Goal: Task Accomplishment & Management: Use online tool/utility

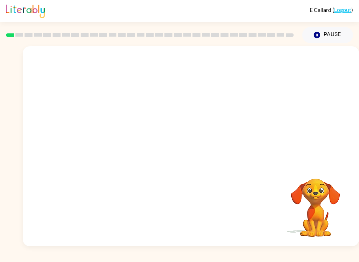
click at [337, 40] on button "Pause Pause" at bounding box center [327, 35] width 51 height 16
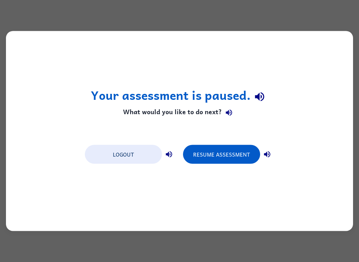
click at [242, 159] on button "Resume Assessment" at bounding box center [221, 154] width 77 height 19
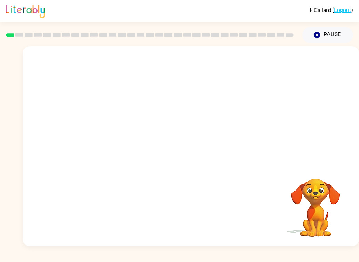
click at [338, 39] on button "Pause Pause" at bounding box center [327, 35] width 51 height 16
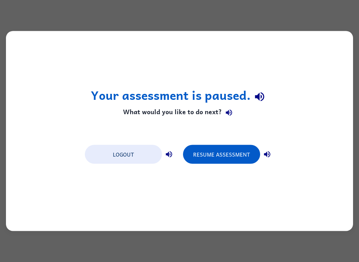
click at [232, 162] on button "Resume Assessment" at bounding box center [221, 154] width 77 height 19
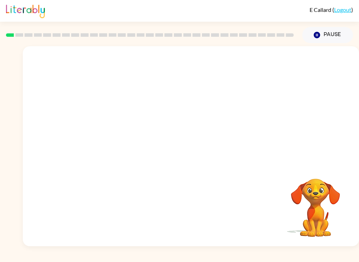
click at [340, 39] on button "Pause Pause" at bounding box center [327, 35] width 51 height 16
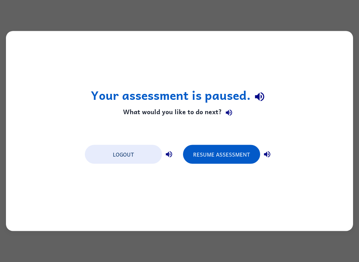
click at [238, 159] on button "Resume Assessment" at bounding box center [221, 154] width 77 height 19
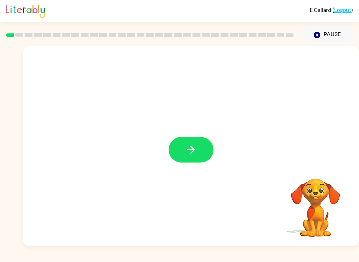
click at [186, 147] on icon "button" at bounding box center [191, 150] width 12 height 12
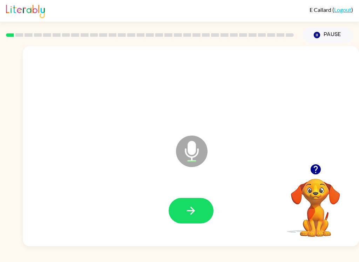
click at [175, 204] on button "button" at bounding box center [191, 211] width 45 height 26
click at [193, 211] on icon "button" at bounding box center [191, 211] width 12 height 12
click at [193, 204] on button "button" at bounding box center [191, 211] width 45 height 26
click at [313, 171] on icon "button" at bounding box center [316, 170] width 10 height 10
click at [190, 203] on button "button" at bounding box center [191, 211] width 45 height 26
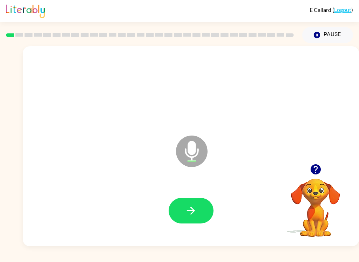
click at [176, 226] on div at bounding box center [191, 211] width 322 height 58
click at [199, 212] on button "button" at bounding box center [191, 211] width 45 height 26
click at [189, 212] on icon "button" at bounding box center [191, 211] width 8 height 8
click at [191, 220] on button "button" at bounding box center [191, 211] width 45 height 26
click at [194, 148] on icon "Microphone The Microphone is here when it is your turn to talk" at bounding box center [226, 160] width 105 height 53
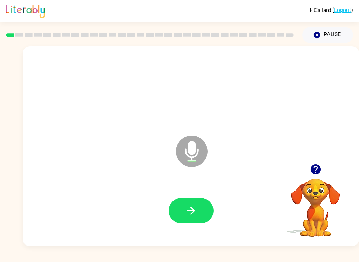
click at [194, 206] on icon "button" at bounding box center [191, 211] width 12 height 12
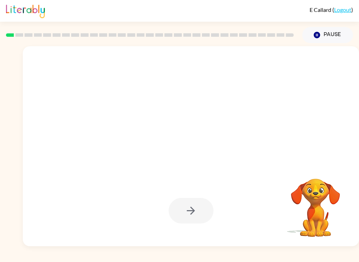
click at [316, 33] on icon "button" at bounding box center [317, 35] width 6 height 6
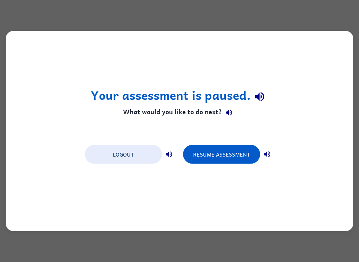
click at [235, 161] on button "Resume Assessment" at bounding box center [221, 154] width 77 height 19
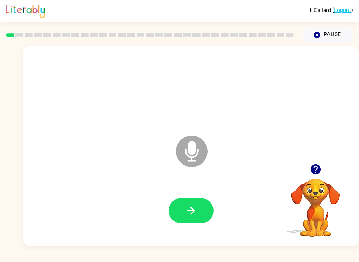
click at [196, 210] on icon "button" at bounding box center [191, 211] width 12 height 12
click at [194, 208] on icon "button" at bounding box center [191, 211] width 12 height 12
click at [184, 220] on button "button" at bounding box center [191, 211] width 45 height 26
click at [202, 213] on button "button" at bounding box center [191, 211] width 45 height 26
click at [190, 221] on button "button" at bounding box center [191, 211] width 45 height 26
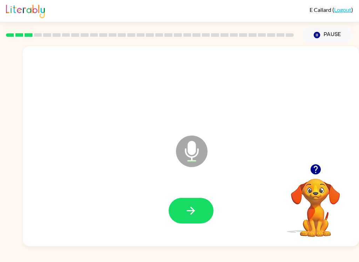
click at [195, 211] on icon "button" at bounding box center [191, 211] width 12 height 12
click at [196, 210] on icon "button" at bounding box center [191, 211] width 12 height 12
click at [198, 217] on button "button" at bounding box center [191, 211] width 45 height 26
click at [192, 211] on icon "button" at bounding box center [191, 211] width 8 height 8
click at [207, 217] on button "button" at bounding box center [191, 211] width 45 height 26
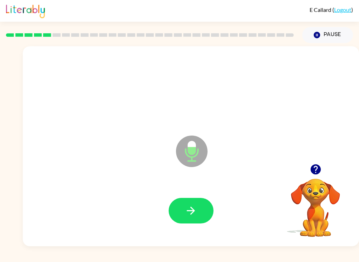
click at [188, 210] on icon "button" at bounding box center [191, 211] width 12 height 12
click at [185, 211] on icon "button" at bounding box center [191, 211] width 12 height 12
click at [199, 207] on button "button" at bounding box center [191, 211] width 45 height 26
click at [184, 223] on button "button" at bounding box center [191, 211] width 45 height 26
click at [185, 199] on button "button" at bounding box center [191, 211] width 45 height 26
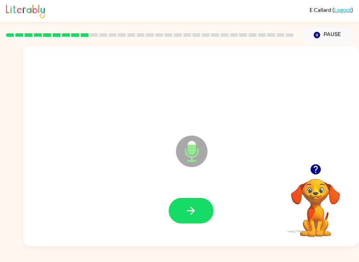
click at [191, 212] on icon "button" at bounding box center [191, 211] width 12 height 12
click at [192, 218] on button "button" at bounding box center [191, 211] width 45 height 26
click at [193, 210] on icon "button" at bounding box center [191, 211] width 12 height 12
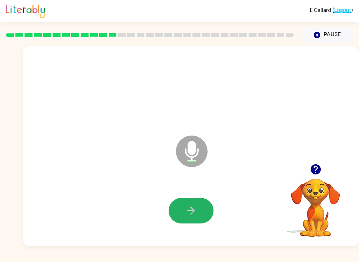
click at [199, 216] on button "button" at bounding box center [191, 211] width 45 height 26
click at [197, 209] on icon "button" at bounding box center [191, 211] width 12 height 12
click at [195, 215] on icon "button" at bounding box center [191, 211] width 12 height 12
click at [188, 214] on icon "button" at bounding box center [191, 211] width 12 height 12
click at [194, 208] on icon "button" at bounding box center [191, 211] width 12 height 12
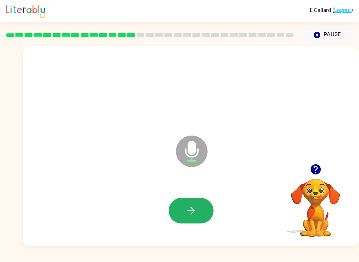
click at [185, 211] on icon "button" at bounding box center [191, 211] width 12 height 12
click at [175, 194] on div at bounding box center [191, 211] width 322 height 58
click at [194, 209] on icon "button" at bounding box center [191, 211] width 12 height 12
click at [186, 193] on div at bounding box center [191, 211] width 322 height 58
click at [184, 223] on button "button" at bounding box center [191, 211] width 45 height 26
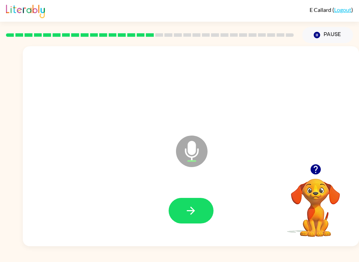
click at [193, 209] on icon "button" at bounding box center [191, 211] width 8 height 8
click at [177, 213] on button "button" at bounding box center [191, 211] width 45 height 26
click at [197, 208] on icon "button" at bounding box center [191, 211] width 12 height 12
click at [184, 214] on button "button" at bounding box center [191, 211] width 45 height 26
click at [195, 221] on button "button" at bounding box center [191, 211] width 45 height 26
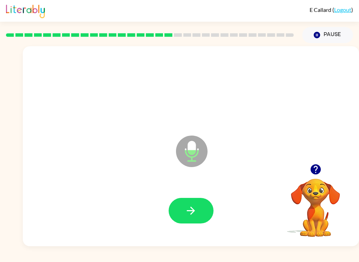
click at [201, 208] on button "button" at bounding box center [191, 211] width 45 height 26
click at [185, 212] on button "button" at bounding box center [191, 211] width 45 height 26
click at [185, 207] on button "button" at bounding box center [191, 211] width 45 height 26
click at [192, 213] on icon "button" at bounding box center [191, 211] width 12 height 12
click at [321, 170] on icon "button" at bounding box center [316, 170] width 12 height 12
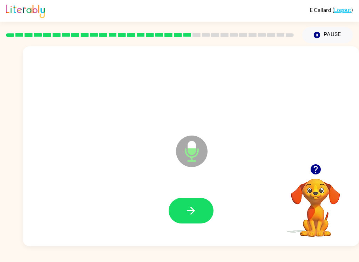
click at [193, 211] on icon "button" at bounding box center [191, 211] width 12 height 12
click at [315, 167] on icon "button" at bounding box center [316, 170] width 12 height 12
click at [200, 213] on button "button" at bounding box center [191, 211] width 45 height 26
click at [332, 26] on div "Pause Pause" at bounding box center [327, 35] width 59 height 25
click at [337, 34] on button "Pause Pause" at bounding box center [327, 35] width 51 height 16
